Goal: Task Accomplishment & Management: Manage account settings

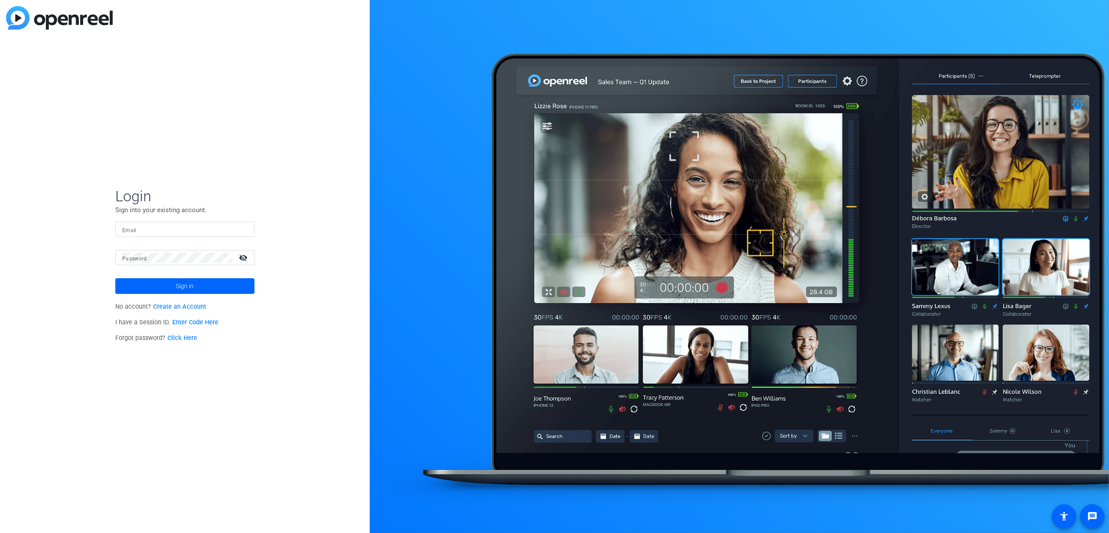
click at [164, 220] on form "Login Sign into your existing account. Email Password visibility_off Sign in" at bounding box center [184, 240] width 139 height 107
click at [162, 229] on input "Email" at bounding box center [184, 229] width 125 height 10
type input "ashley.williams@rbc.com"
click at [115, 278] on button "Sign in" at bounding box center [184, 286] width 139 height 16
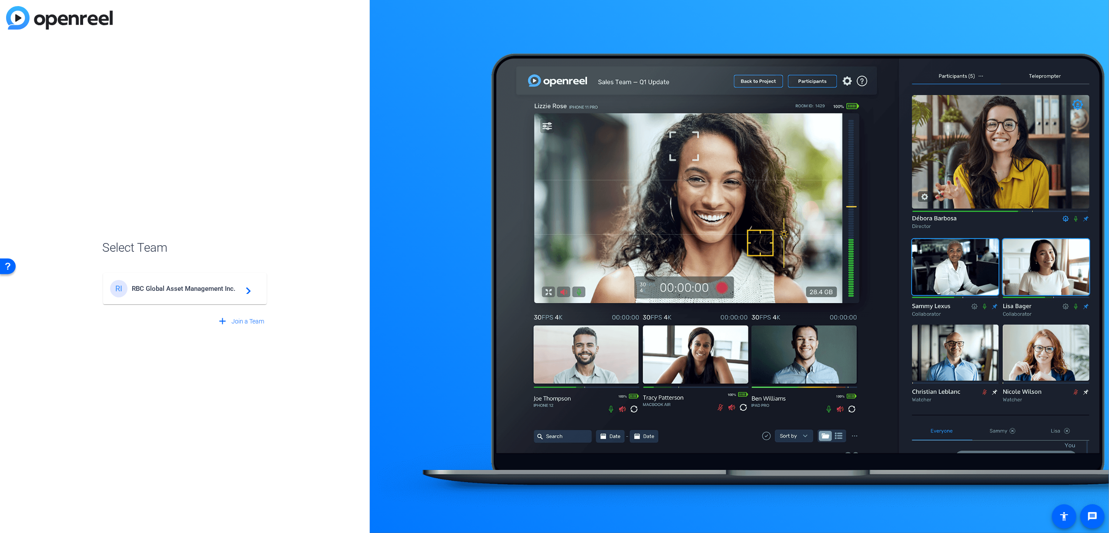
click at [166, 291] on span "RBC Global Asset Management Inc." at bounding box center [186, 289] width 109 height 8
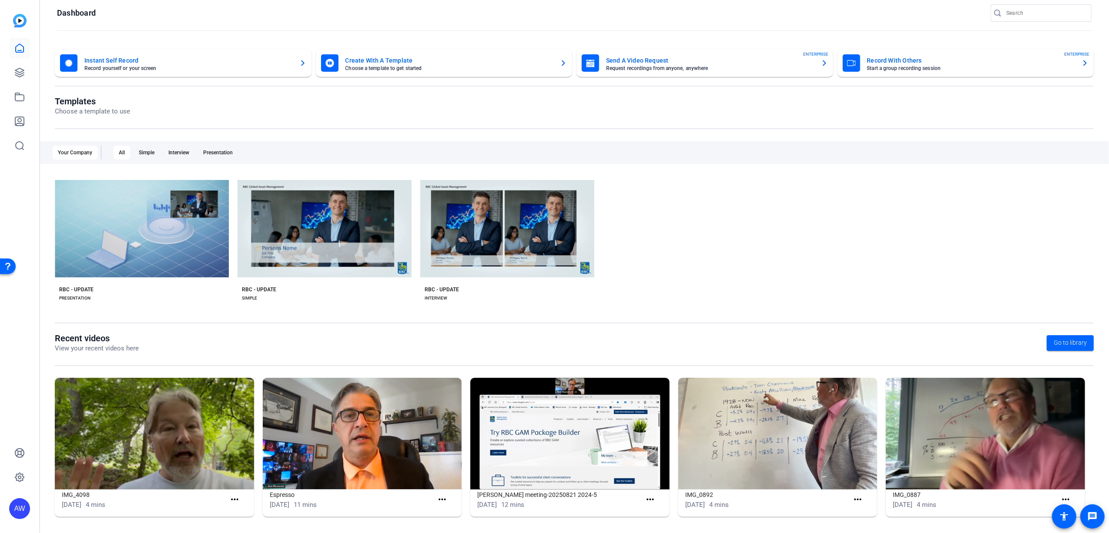
scroll to position [11, 0]
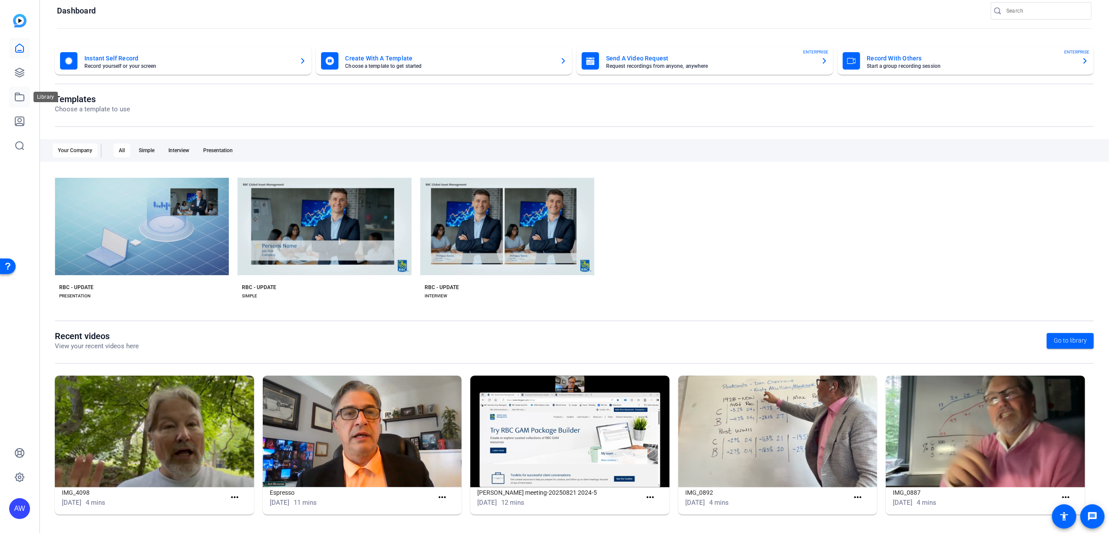
click at [17, 97] on icon at bounding box center [19, 97] width 10 height 10
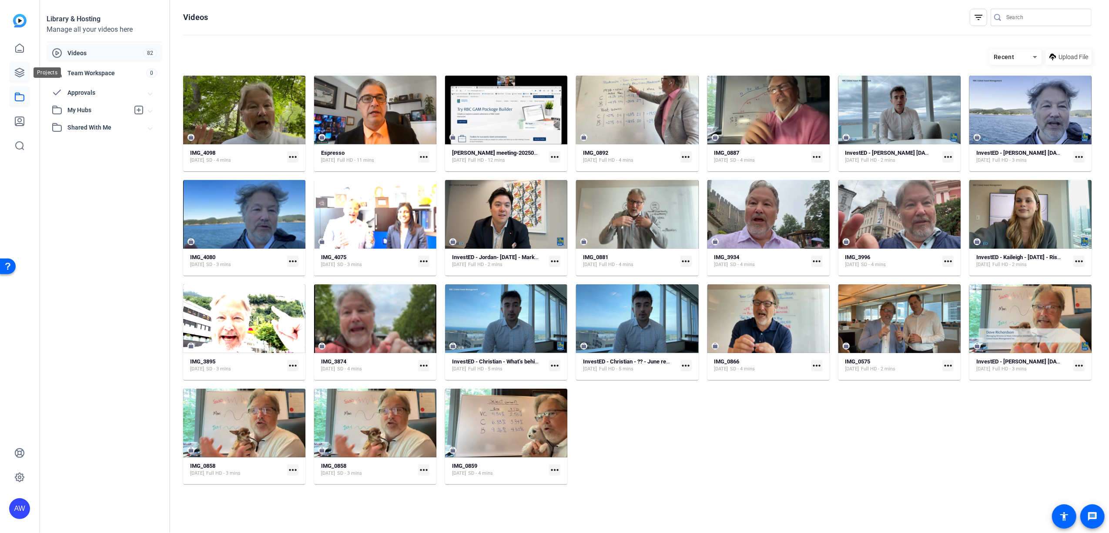
click at [14, 70] on icon at bounding box center [19, 72] width 10 height 10
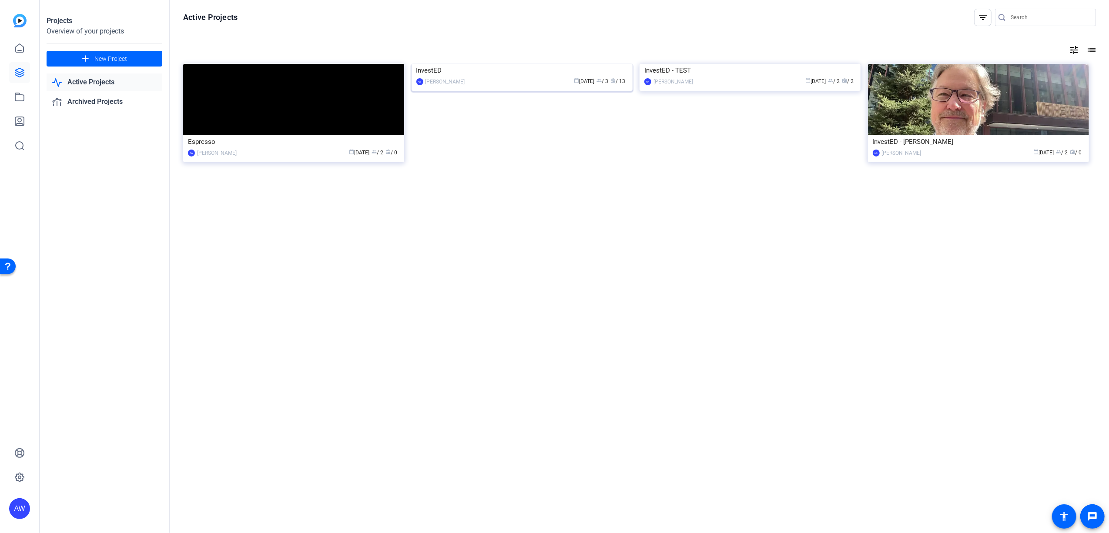
click at [443, 77] on div "InvestED" at bounding box center [521, 70] width 211 height 13
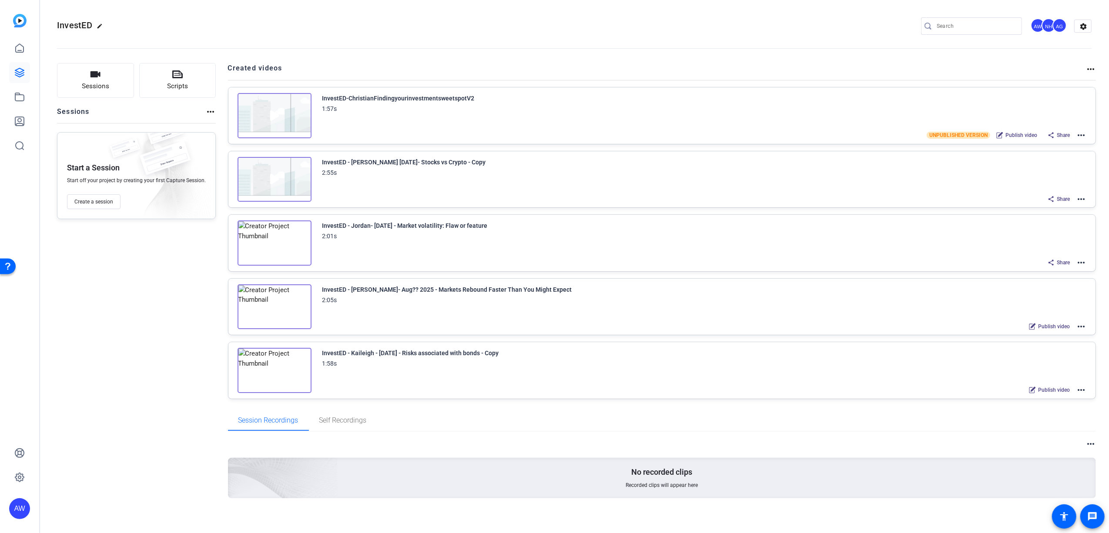
click at [756, 136] on mat-icon "more_horiz" at bounding box center [1081, 135] width 10 height 10
click at [756, 159] on span "Duplicate here" at bounding box center [1043, 156] width 60 height 10
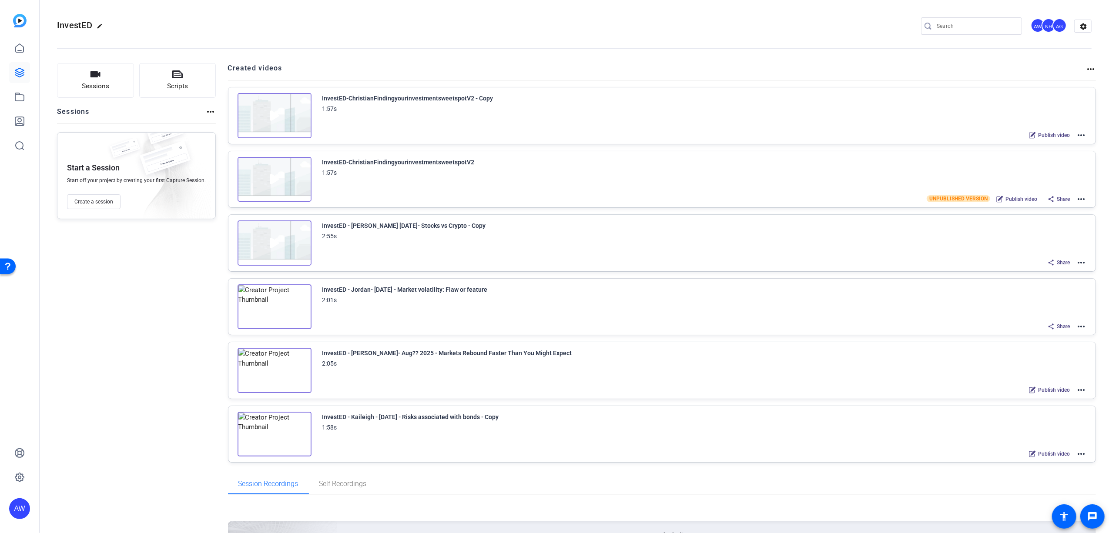
click at [756, 198] on mat-icon "more_horiz" at bounding box center [1081, 199] width 10 height 10
click at [756, 252] on span "Archive" at bounding box center [1043, 253] width 60 height 10
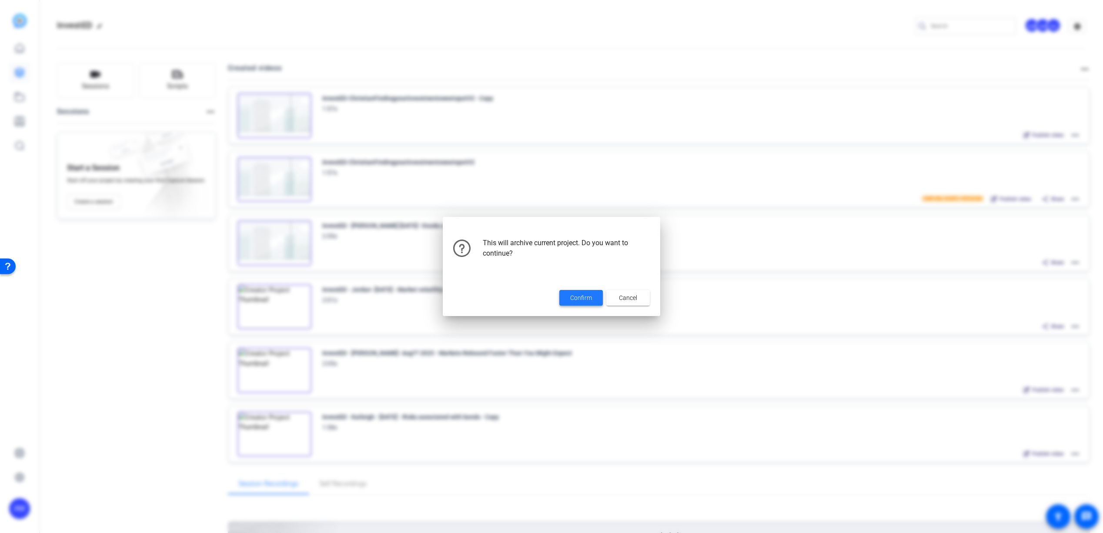
click at [587, 300] on span "Confirm" at bounding box center [581, 298] width 22 height 9
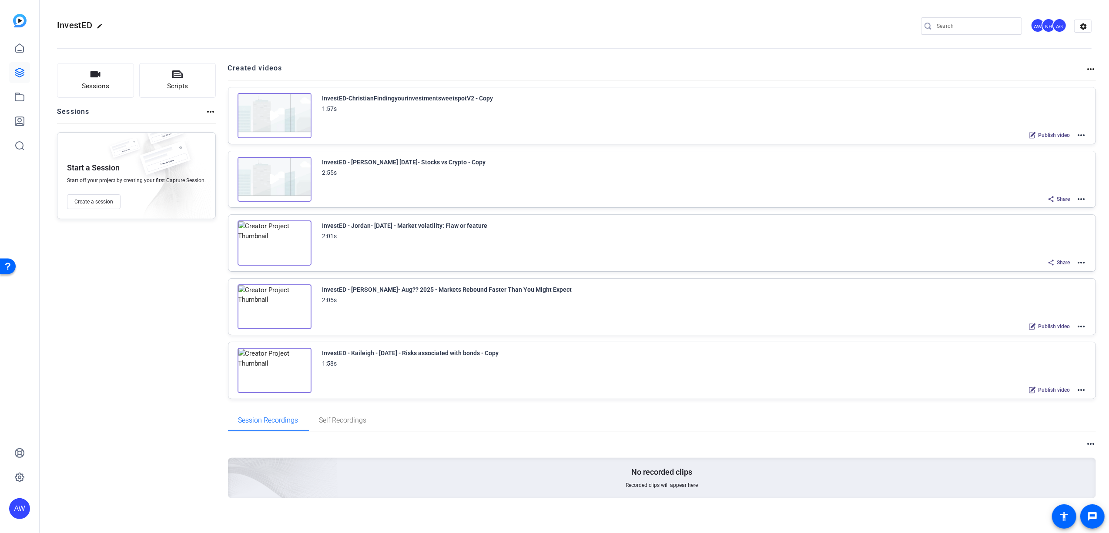
click at [756, 133] on mat-icon "more_horiz" at bounding box center [1081, 135] width 10 height 10
click at [756, 144] on span "Edit in Creator" at bounding box center [1043, 146] width 60 height 10
click at [531, 233] on div "InvestED - Jordan- Aug 8 2025 - Market volatility: Flaw or feature 2:01s" at bounding box center [704, 231] width 764 height 21
click at [756, 261] on mat-icon "more_horiz" at bounding box center [1081, 263] width 10 height 10
click at [756, 318] on span "Archive" at bounding box center [1043, 317] width 60 height 10
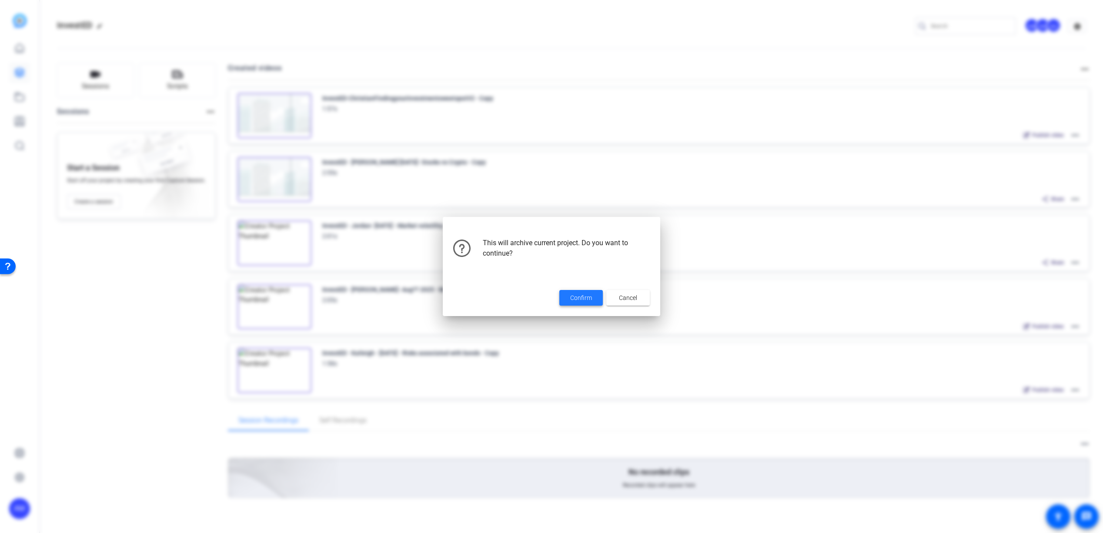
click at [578, 298] on span "Confirm" at bounding box center [581, 298] width 22 height 9
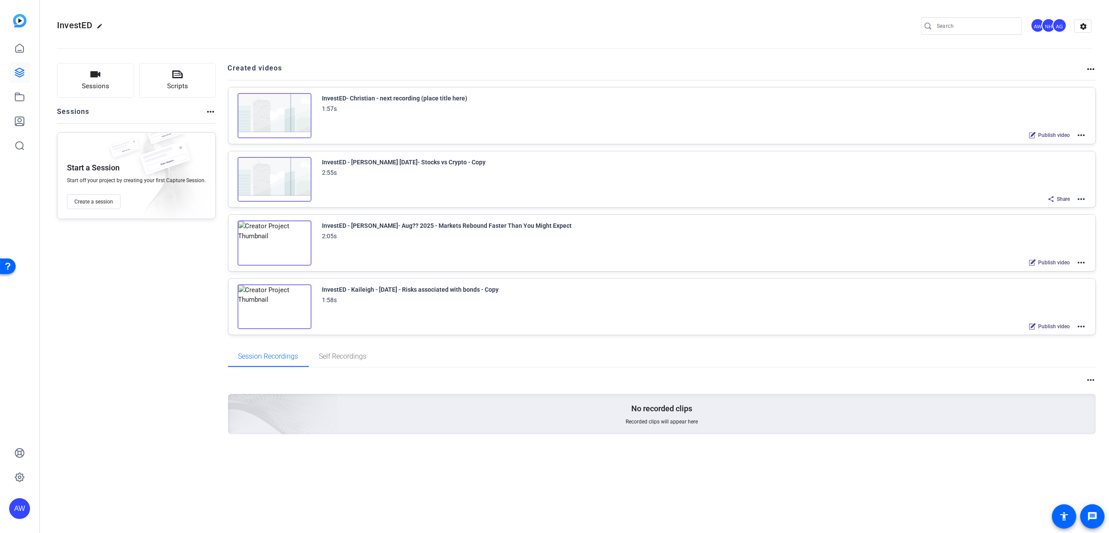
click at [756, 263] on mat-icon "more_horiz" at bounding box center [1081, 263] width 10 height 10
click at [756, 273] on span "Edit in Creator" at bounding box center [1049, 273] width 60 height 10
click at [415, 227] on div "InvestED - [PERSON_NAME]- Aug?? 2025 - Markets Rebound Faster Than You Might Ex…" at bounding box center [447, 226] width 250 height 10
click at [756, 263] on mat-icon "more_horiz" at bounding box center [1081, 263] width 10 height 10
click at [756, 271] on span "Edit in Creator" at bounding box center [1049, 273] width 60 height 10
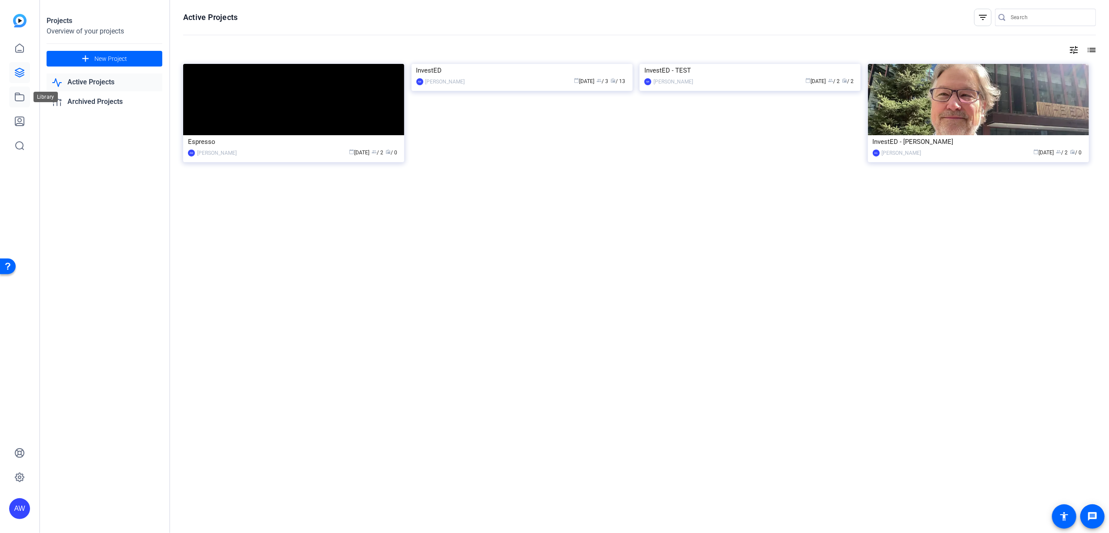
click at [15, 96] on icon at bounding box center [19, 97] width 9 height 8
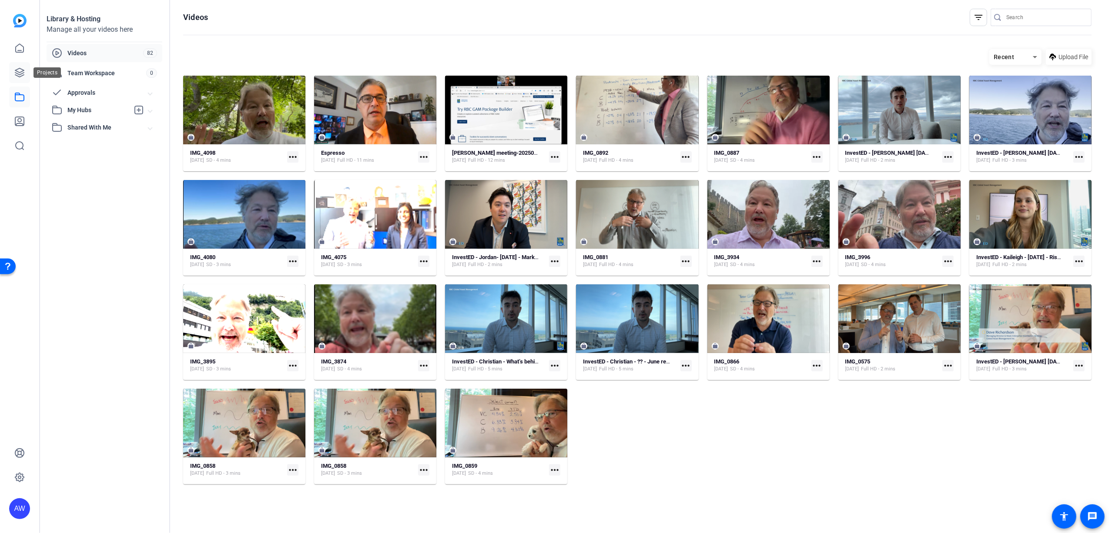
click at [21, 73] on icon at bounding box center [19, 72] width 10 height 10
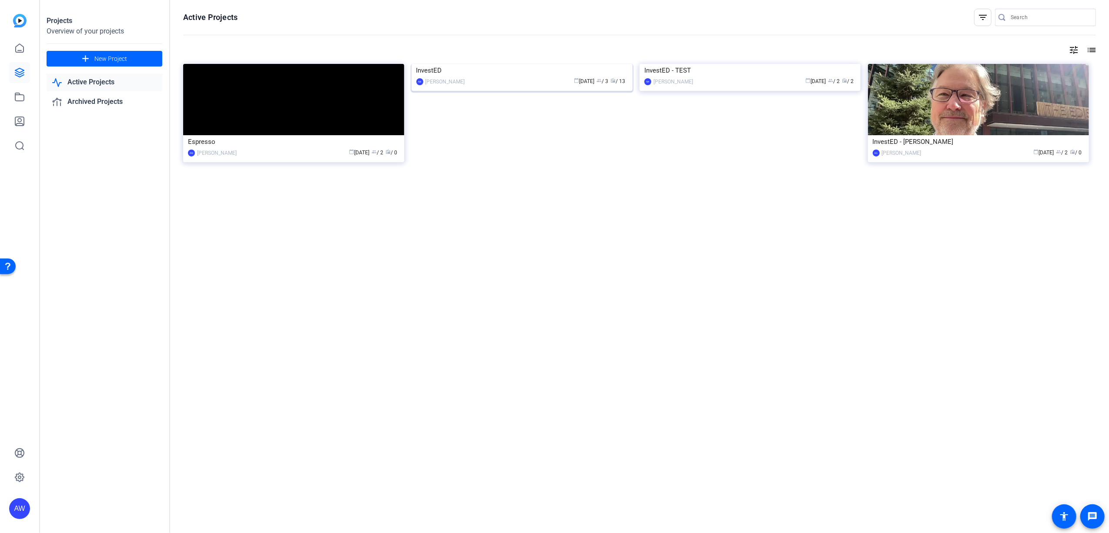
click at [486, 80] on div "calendar_today [DATE] group / 3 radio / 13" at bounding box center [548, 81] width 158 height 9
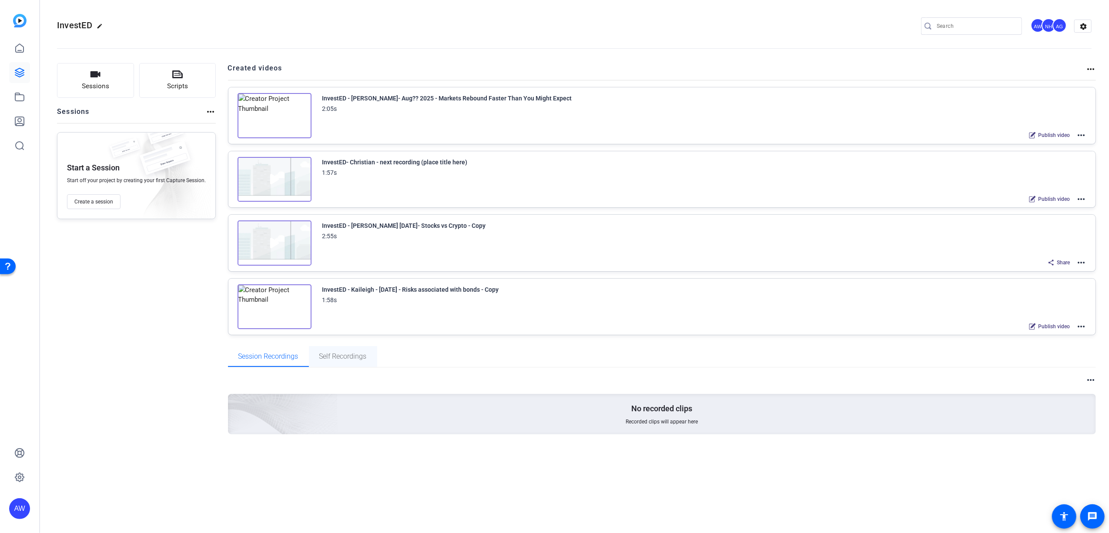
click at [337, 356] on span "Self Recordings" at bounding box center [342, 356] width 47 height 7
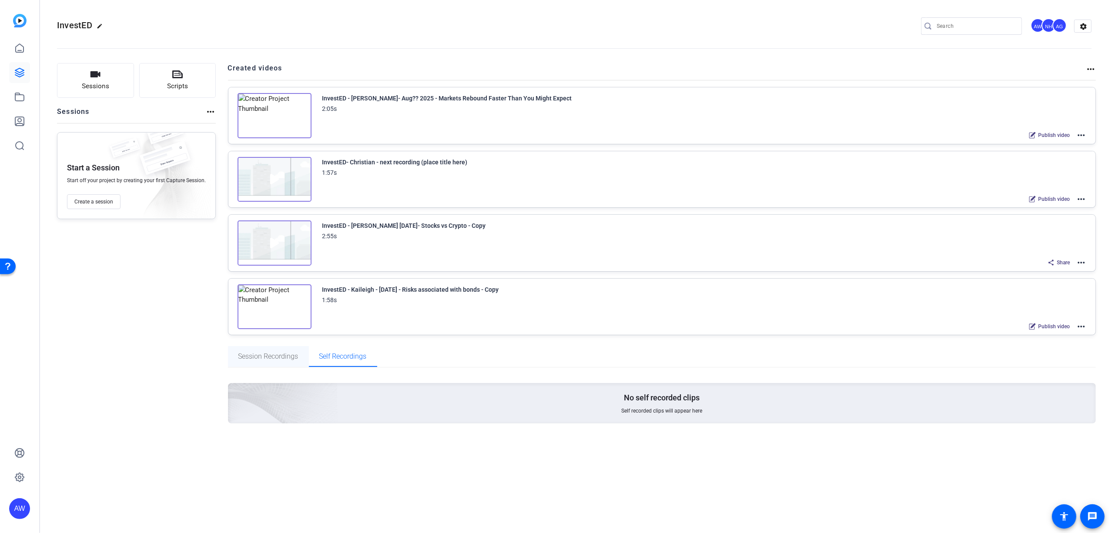
click at [263, 348] on span "Session Recordings" at bounding box center [268, 356] width 60 height 21
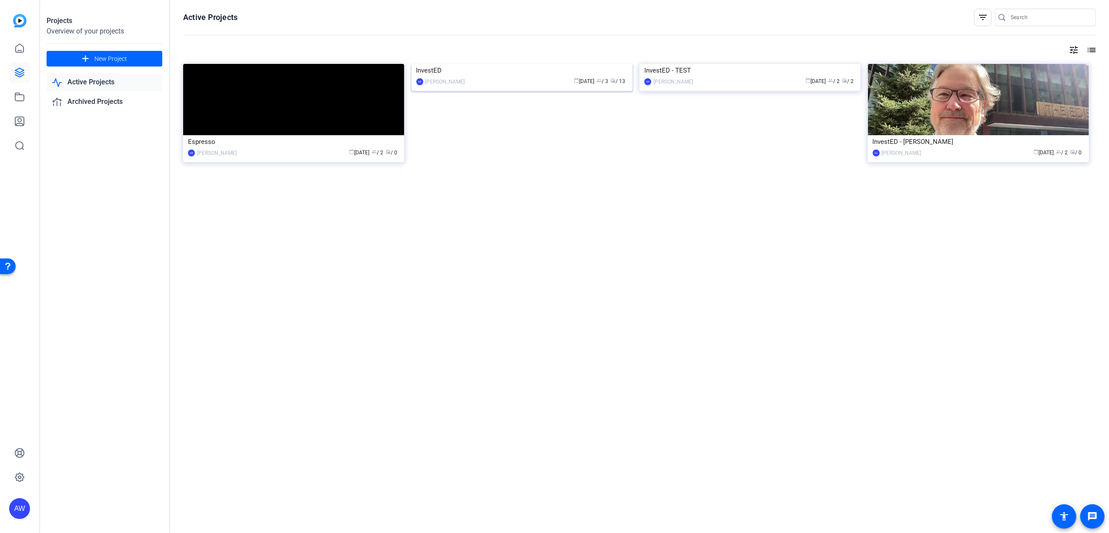
click at [470, 64] on img at bounding box center [522, 64] width 221 height 0
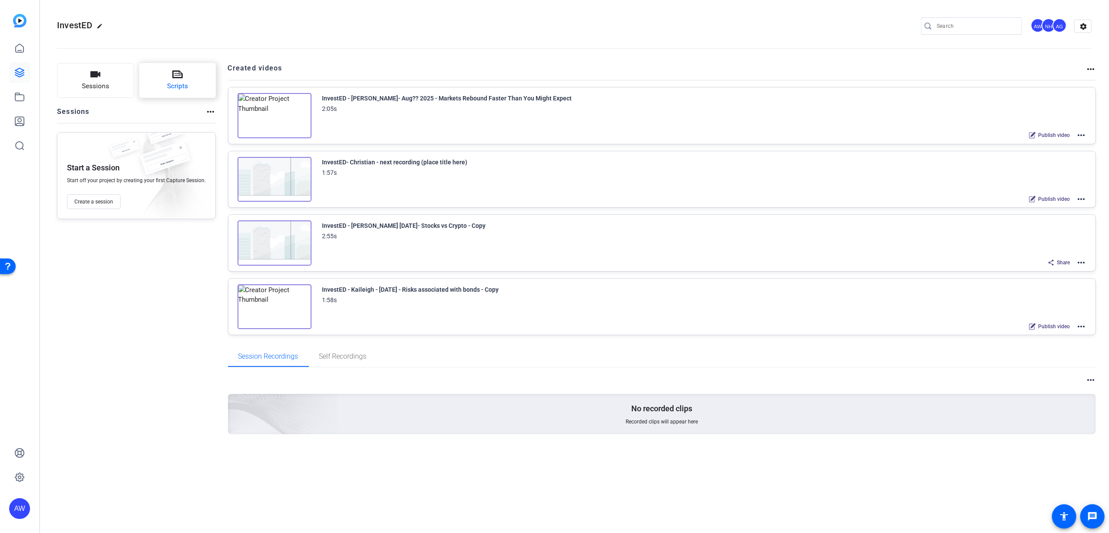
click at [171, 81] on span "Scripts" at bounding box center [177, 86] width 21 height 10
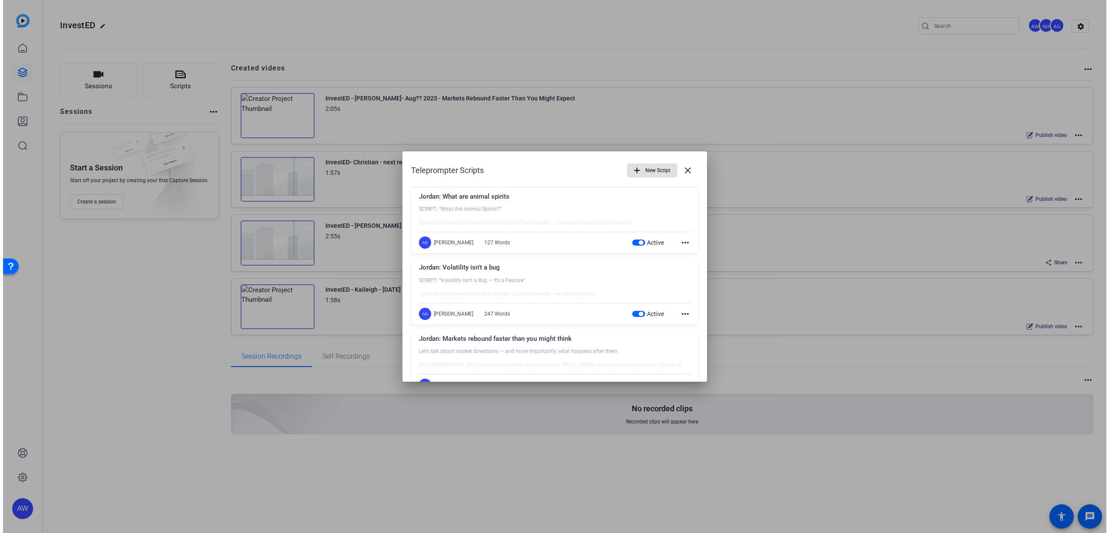
scroll to position [58, 0]
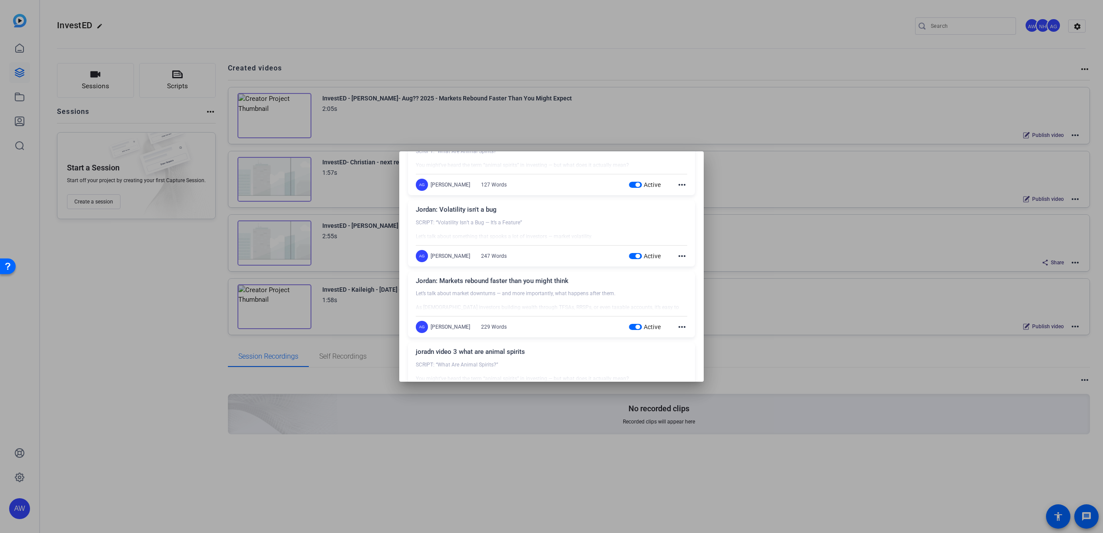
click at [680, 86] on div at bounding box center [551, 266] width 1103 height 533
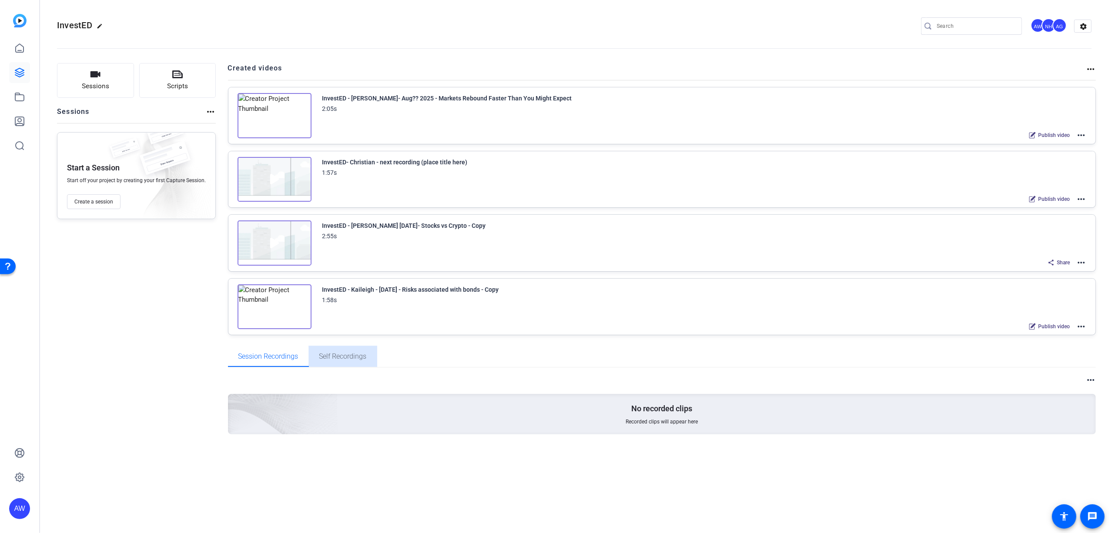
click at [337, 354] on span "Self Recordings" at bounding box center [342, 356] width 47 height 7
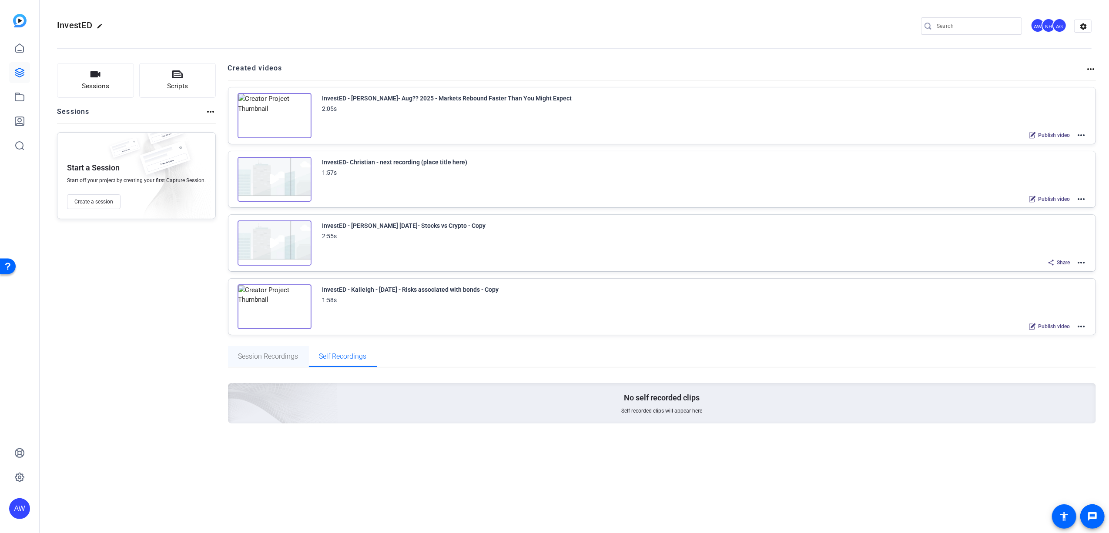
click at [274, 355] on span "Session Recordings" at bounding box center [268, 356] width 60 height 7
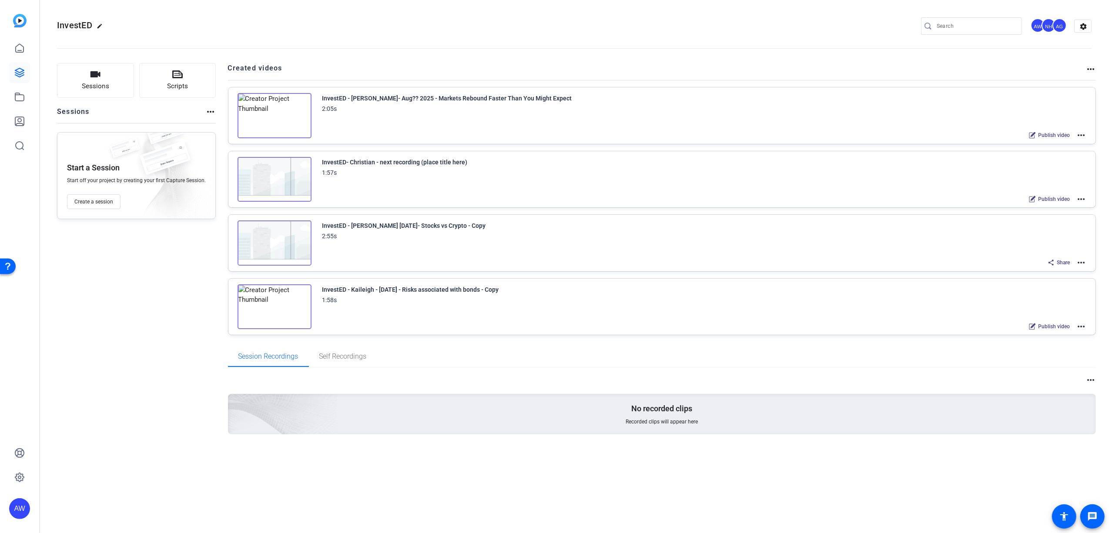
click at [211, 110] on mat-icon "more_horiz" at bounding box center [210, 112] width 10 height 10
click at [218, 124] on span "View Archived Sessions" at bounding box center [240, 125] width 59 height 10
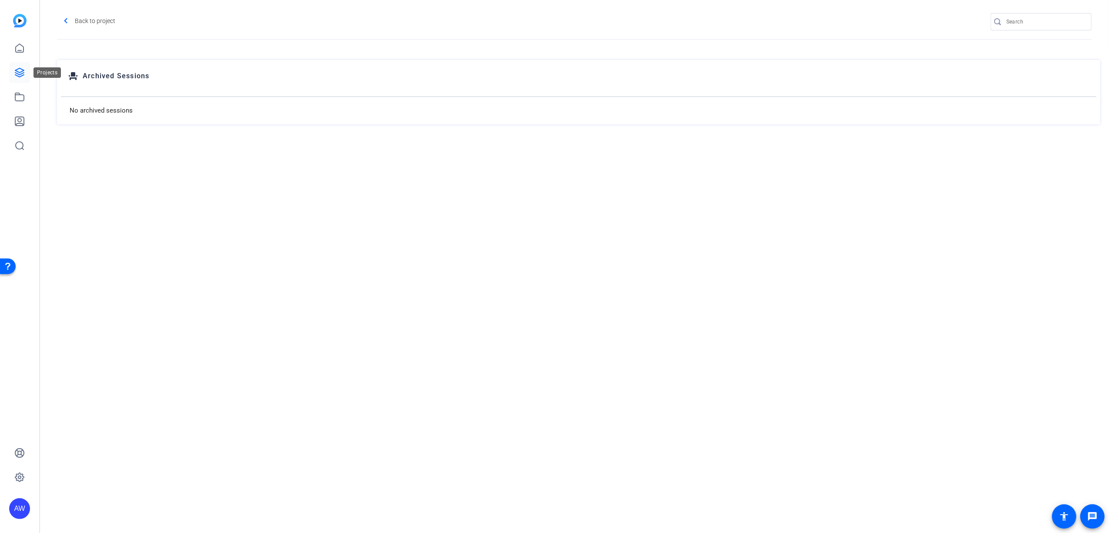
click at [17, 74] on icon at bounding box center [19, 72] width 9 height 9
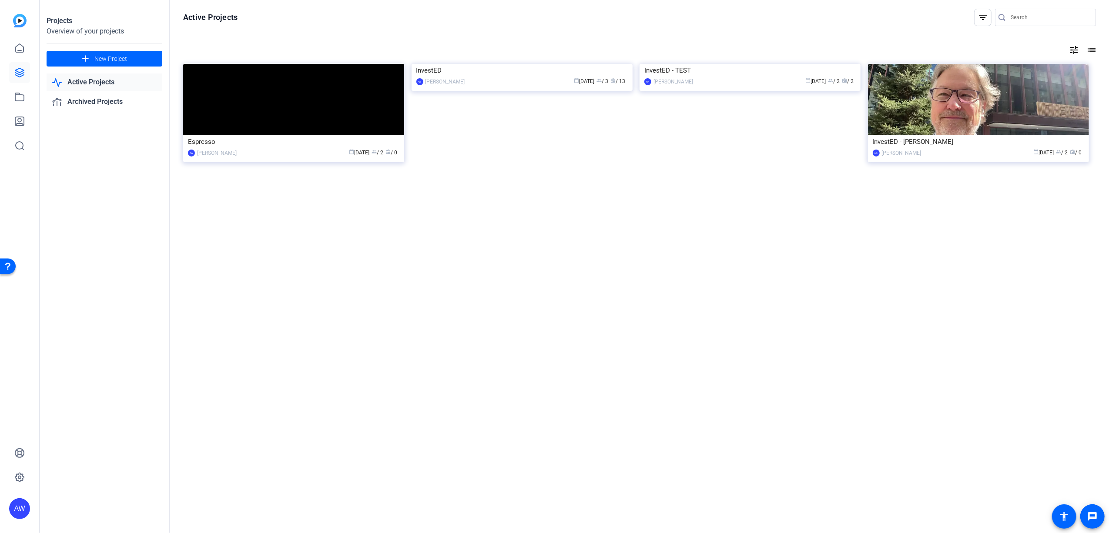
click at [783, 340] on div "Active Projects filter_list tune list Espresso AW [PERSON_NAME] calendar_today …" at bounding box center [639, 266] width 939 height 533
